Goal: Task Accomplishment & Management: Complete application form

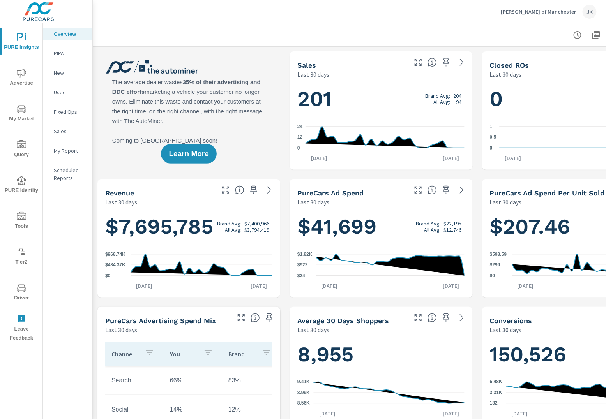
click at [18, 219] on icon "nav menu" at bounding box center [21, 216] width 9 height 8
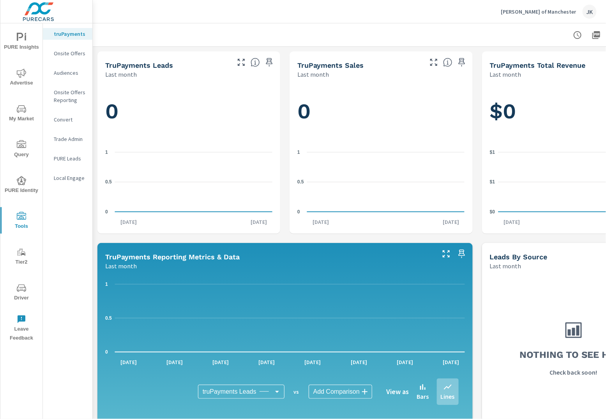
click at [70, 54] on p "Onsite Offers" at bounding box center [70, 53] width 32 height 8
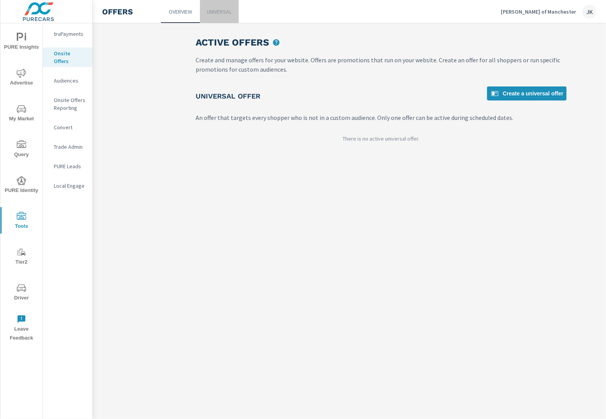
click at [202, 11] on link "Universal" at bounding box center [219, 11] width 39 height 23
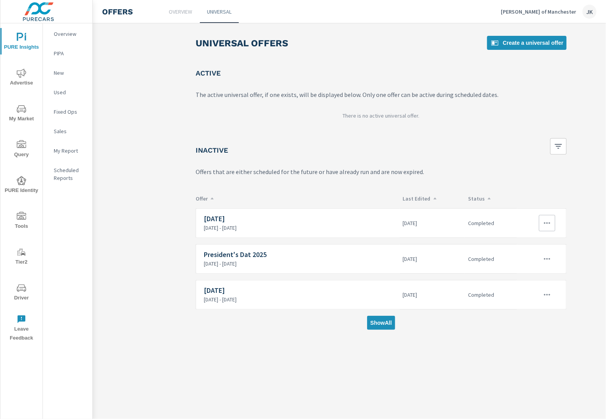
click at [545, 223] on icon "button" at bounding box center [547, 223] width 6 height 2
click at [528, 256] on div "View Report" at bounding box center [533, 258] width 34 height 9
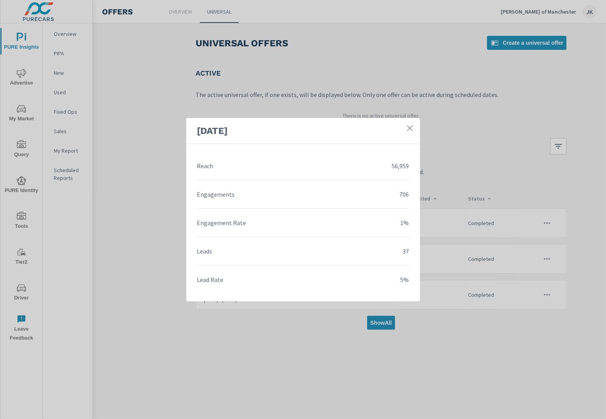
click at [410, 127] on icon at bounding box center [410, 128] width 8 height 8
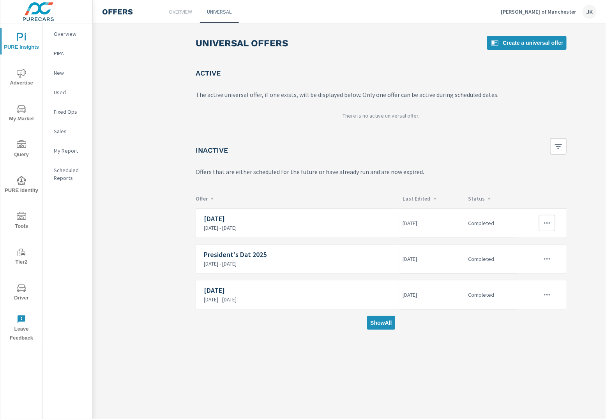
click at [546, 224] on icon "button" at bounding box center [546, 223] width 9 height 9
click at [535, 258] on div "View Report" at bounding box center [533, 258] width 34 height 9
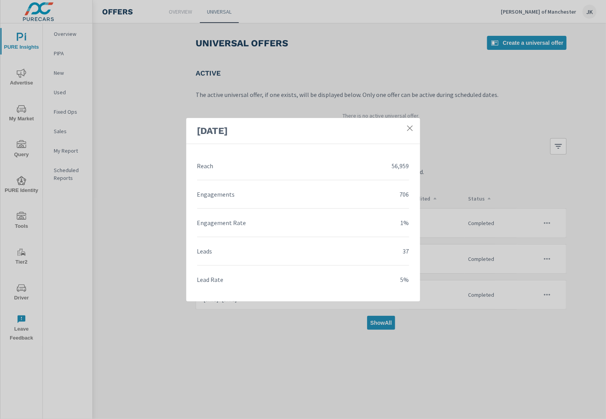
click at [410, 130] on icon at bounding box center [410, 128] width 8 height 8
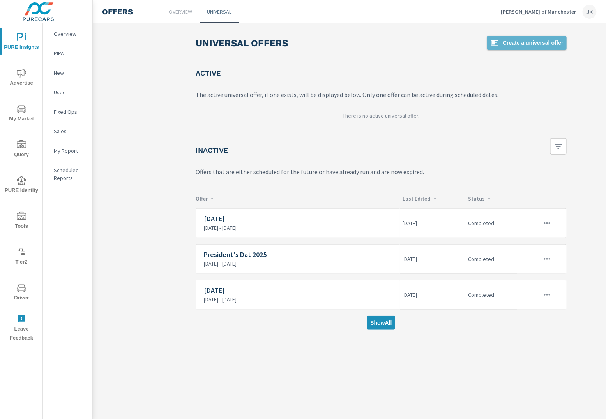
click at [504, 46] on span "Create a universal offer" at bounding box center [526, 42] width 73 height 9
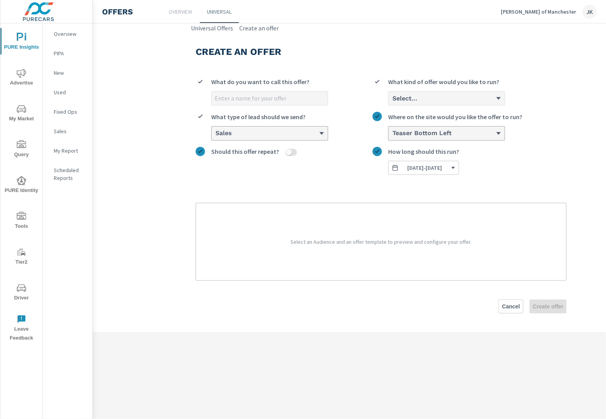
click at [243, 92] on input "What do you want to call this offer?" at bounding box center [270, 99] width 116 height 14
type input "[DATE]"
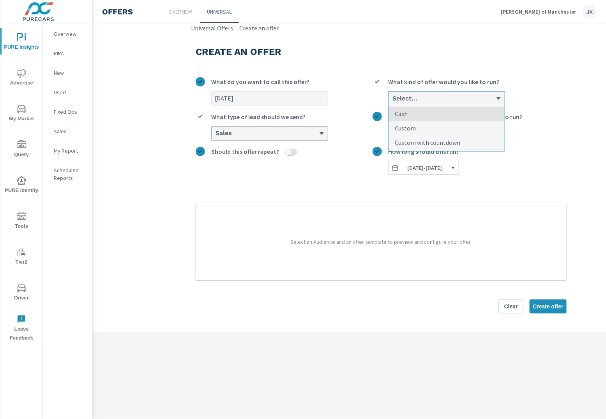
click at [455, 96] on div "Select..." at bounding box center [443, 98] width 104 height 7
click at [392, 96] on input "option Cash focused, 1 of 3. 3 results available. Use Up and Down to choose opt…" at bounding box center [391, 98] width 1 height 7
click at [445, 140] on p "Custom with countdown" at bounding box center [427, 142] width 65 height 9
click at [392, 102] on input "option Custom with countdown focused, 3 of 3. 3 results available. Use Up and D…" at bounding box center [391, 98] width 1 height 7
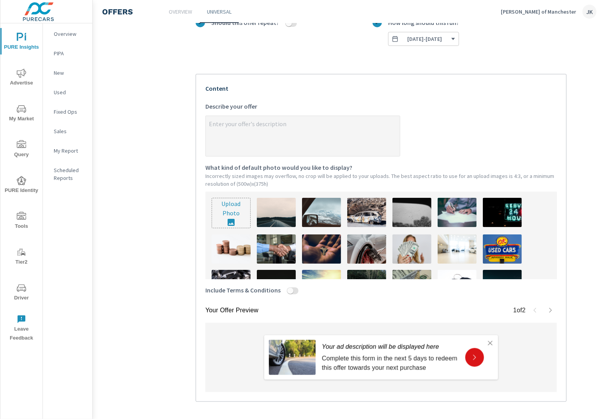
scroll to position [151, 0]
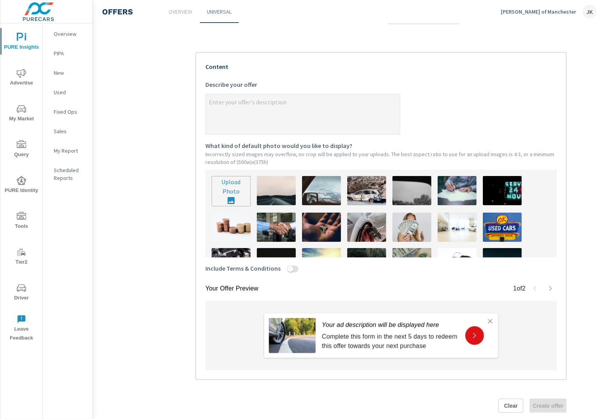
click at [291, 267] on input "Include Terms & Conditions" at bounding box center [290, 269] width 19 height 7
checkbox input "true"
type textarea "x"
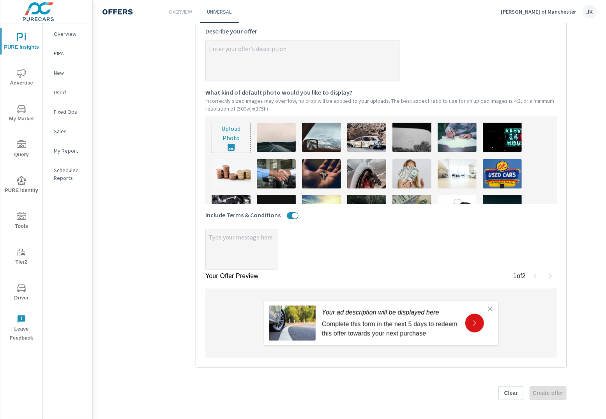
type textarea "x"
click at [236, 236] on textarea "x" at bounding box center [241, 250] width 71 height 39
paste textarea "Form must be submitted before arrival. $250 Coupon applies to Used vehicles. $5…"
type textarea "x"
type textarea "Form must be submitted before arrival. $250 Coupon applies to Used vehicles. $5…"
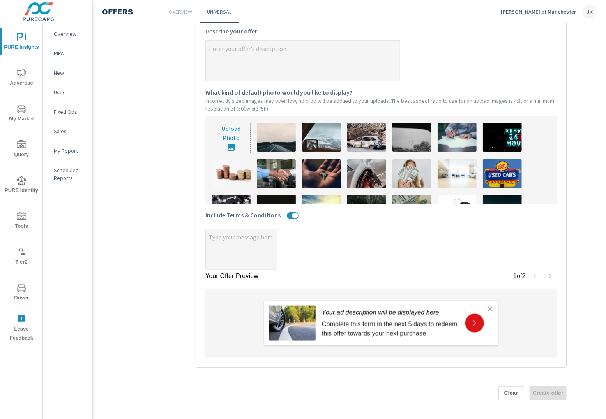
type textarea "x"
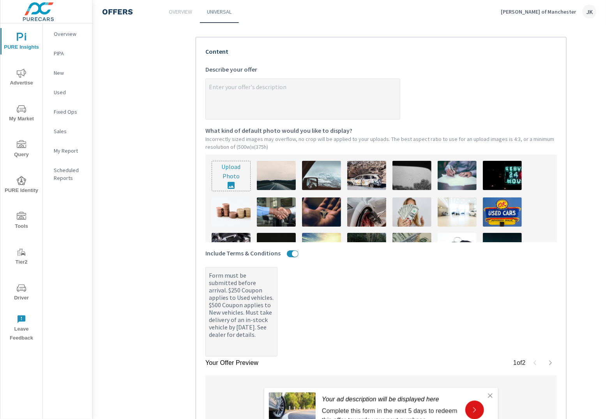
scroll to position [164, 0]
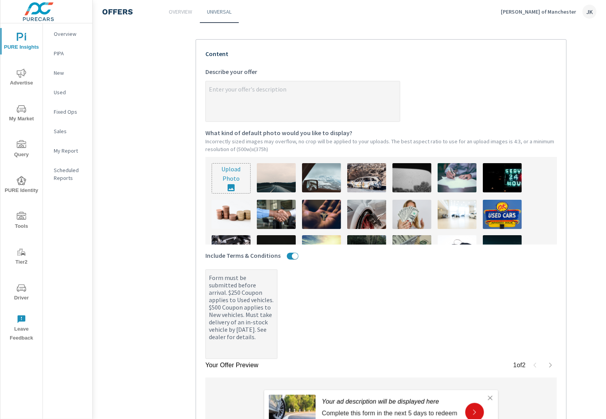
type textarea "Form must be submitted before arrival. $250 Coupon applies to Used vehicles. $5…"
type textarea "x"
click at [263, 91] on textarea "x Describe your offer" at bounding box center [303, 102] width 194 height 39
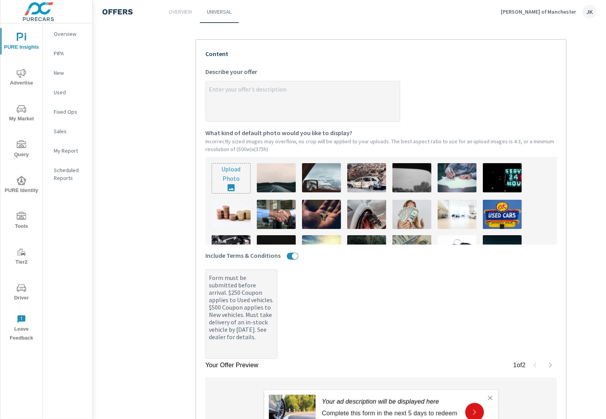
paste textarea "Claim Your Extra $250 or $500. CLICK HERE"
type textarea "Claim Your Extra $250 or $500. CLICK HERE"
type textarea "x"
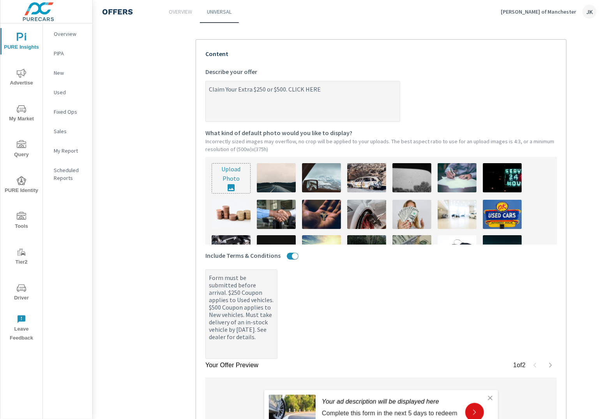
type textarea "x"
type textarea "Claim Your Extra $250 or $500. CLICK HERE!"
type textarea "x"
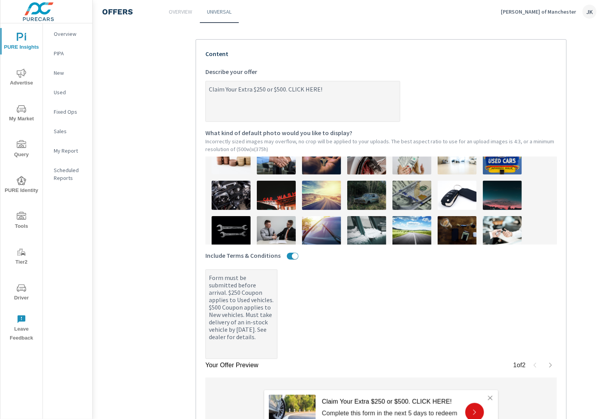
scroll to position [66, 0]
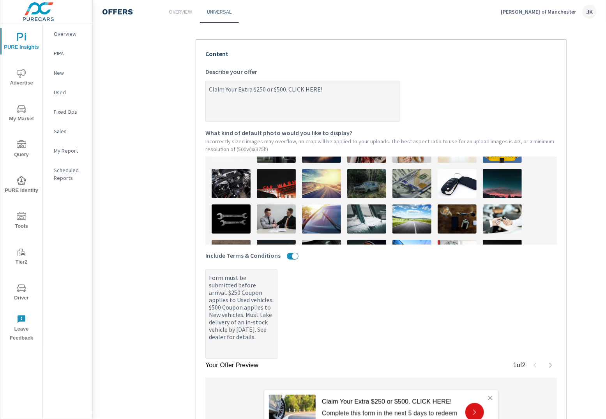
type textarea "Claim Your Extra $250 or $500. CLICK HERE!"
type textarea "x"
click at [407, 169] on img at bounding box center [411, 183] width 39 height 29
type textarea "x"
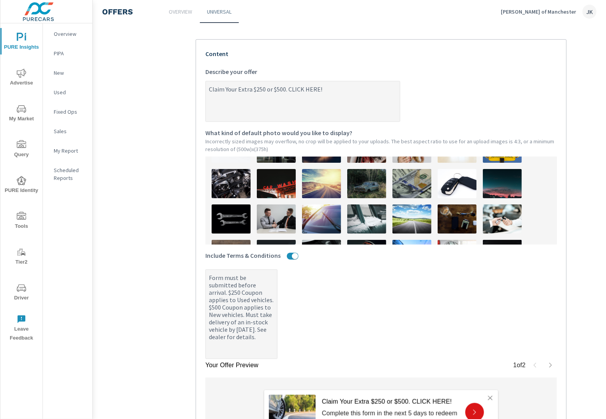
type textarea "x"
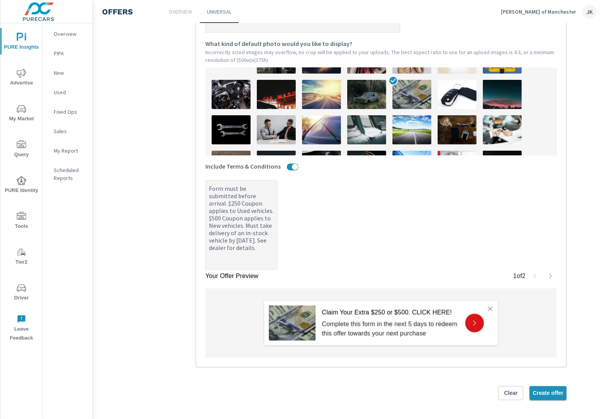
click at [543, 390] on span "Create offer" at bounding box center [547, 393] width 31 height 7
type textarea "x"
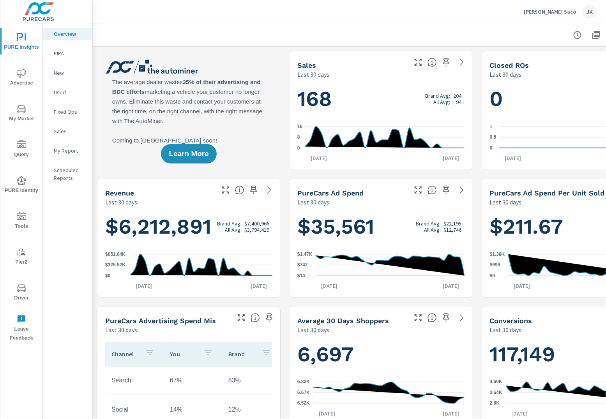
click at [18, 214] on icon "nav menu" at bounding box center [21, 216] width 9 height 9
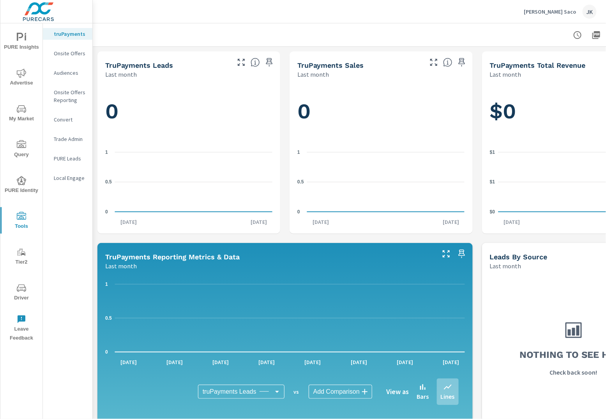
click at [67, 52] on p "Onsite Offers" at bounding box center [70, 53] width 32 height 8
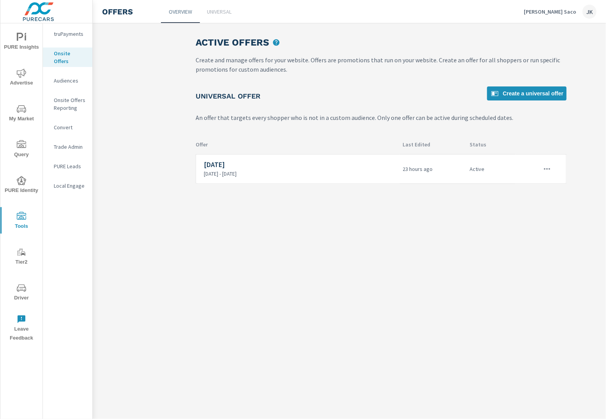
click at [222, 10] on p "Universal" at bounding box center [219, 12] width 25 height 8
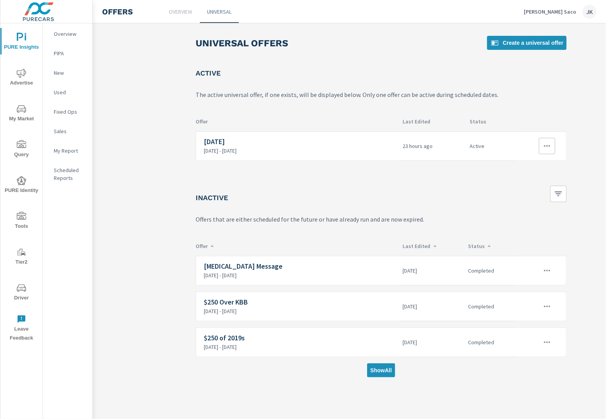
click at [361, 149] on p "9/24/2025 - 9/30/2025" at bounding box center [300, 150] width 193 height 7
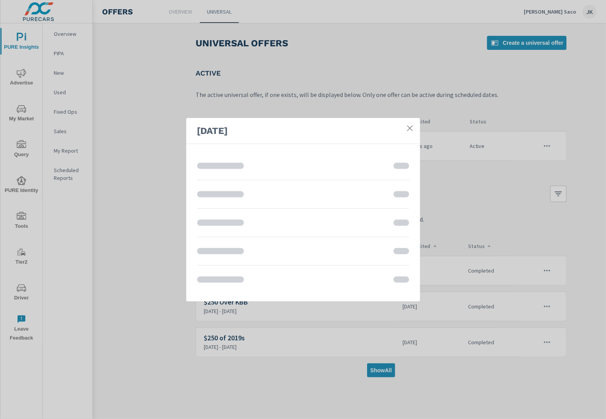
click at [412, 129] on icon at bounding box center [410, 128] width 8 height 8
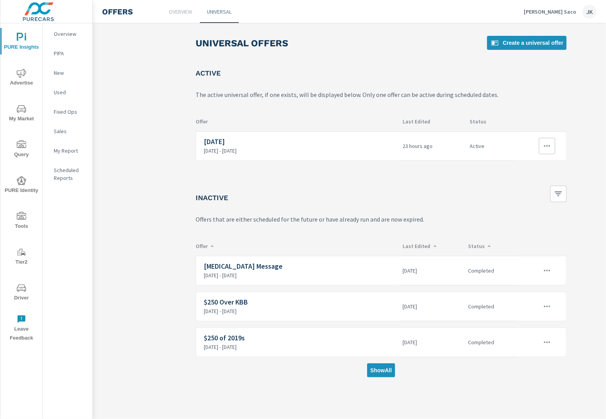
click at [547, 140] on button "button" at bounding box center [547, 146] width 16 height 16
click at [533, 165] on link "Edit" at bounding box center [532, 163] width 43 height 19
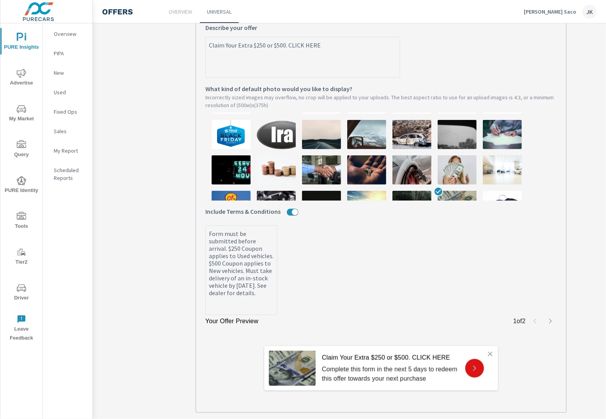
scroll to position [215, 0]
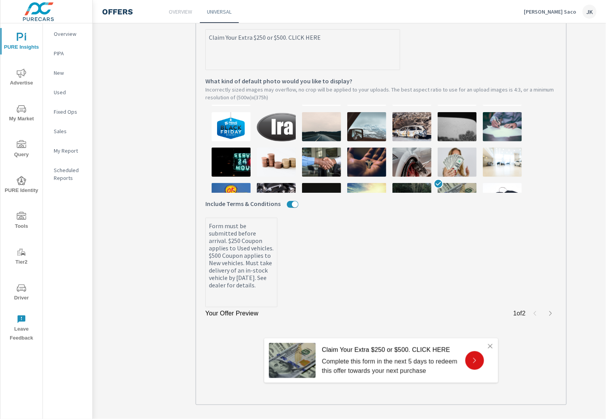
click at [258, 299] on textarea "Form must be submitted before arrival. $250 Coupon applies to Used vehicles. $5…" at bounding box center [241, 263] width 71 height 88
drag, startPoint x: 258, startPoint y: 299, endPoint x: 198, endPoint y: 223, distance: 96.8
click at [198, 223] on div "Your Offer Preview 1 of 2 Claim Your Extra $250 or $500. CLICK HERE Complete th…" at bounding box center [381, 197] width 371 height 418
type textarea "x"
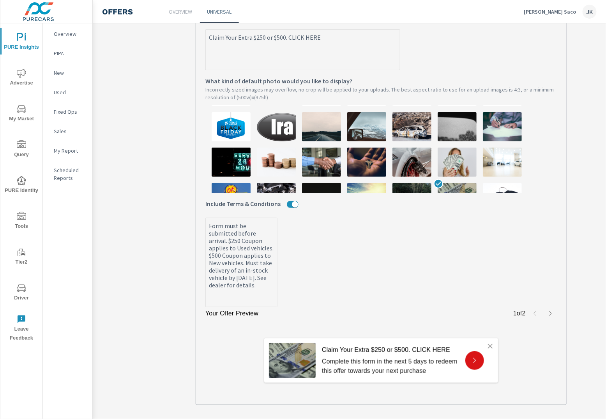
type textarea "x"
drag, startPoint x: 329, startPoint y: 38, endPoint x: 208, endPoint y: 38, distance: 120.8
click at [208, 38] on textarea "Claim Your Extra $250 or $500. CLICK HERE" at bounding box center [303, 50] width 194 height 39
type textarea "x"
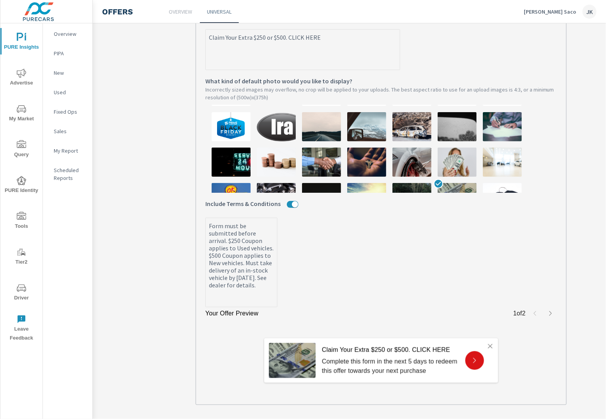
type textarea "x"
